Goal: Navigation & Orientation: Find specific page/section

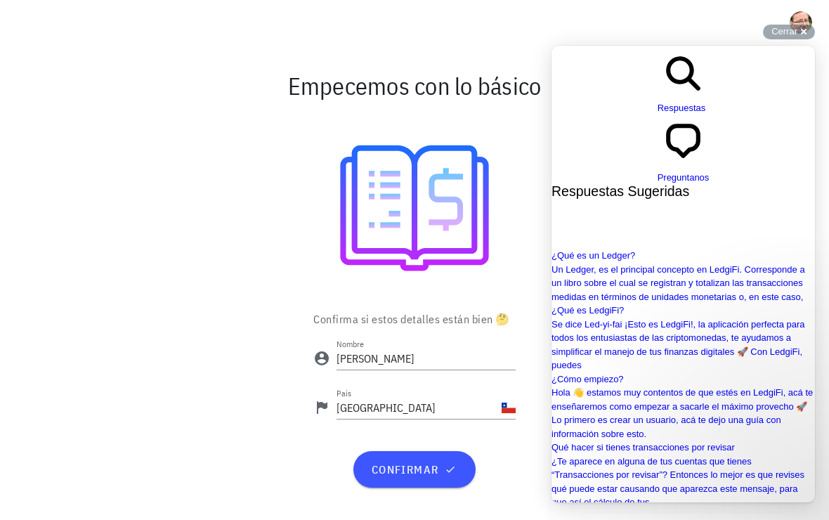
scroll to position [252, 0]
click at [424, 476] on span "confirmar" at bounding box center [414, 469] width 88 height 14
click at [787, 26] on span "Cerrar" at bounding box center [785, 31] width 26 height 11
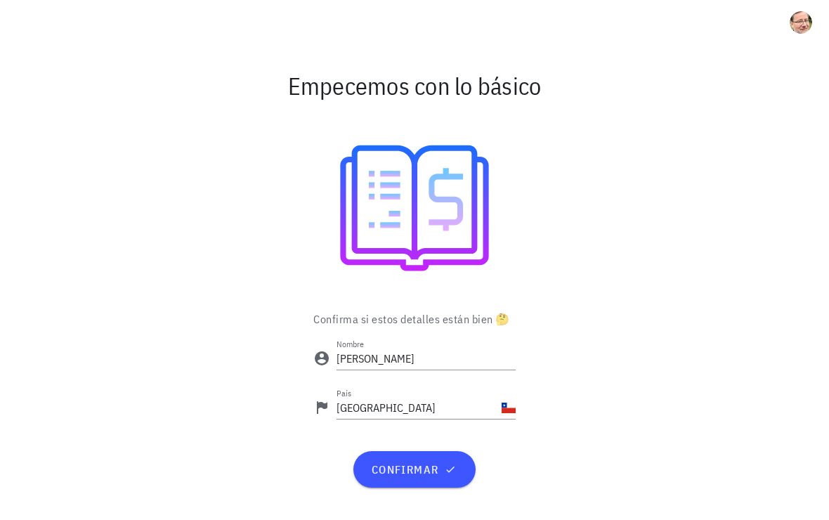
click at [786, 24] on span "button" at bounding box center [801, 22] width 34 height 22
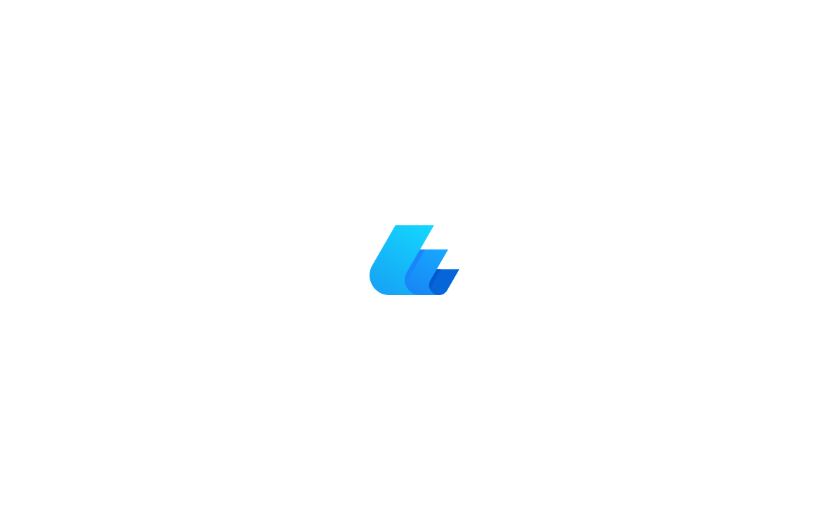
click at [785, 28] on div at bounding box center [414, 260] width 829 height 520
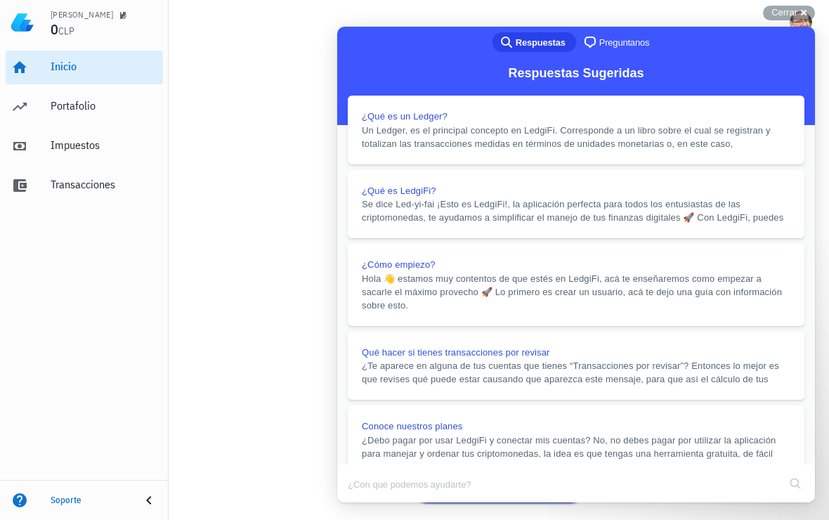
click at [363, 503] on button "Close" at bounding box center [350, 512] width 25 height 18
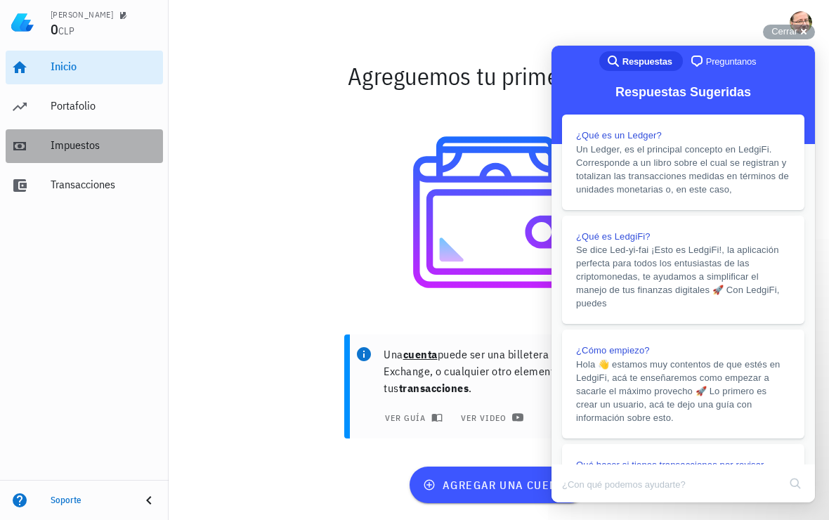
click at [77, 140] on div "Impuestos" at bounding box center [104, 144] width 107 height 13
